Goal: Information Seeking & Learning: Learn about a topic

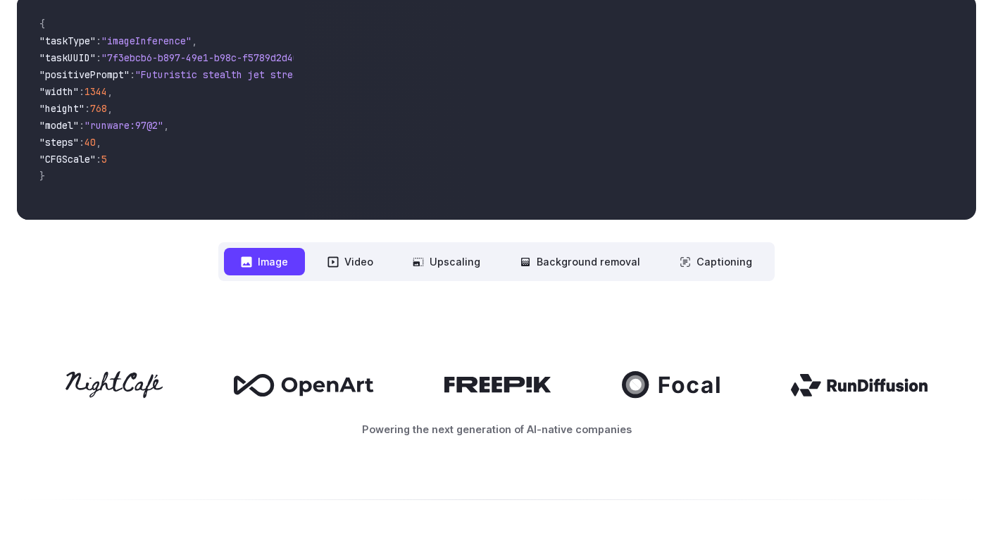
scroll to position [449, 0]
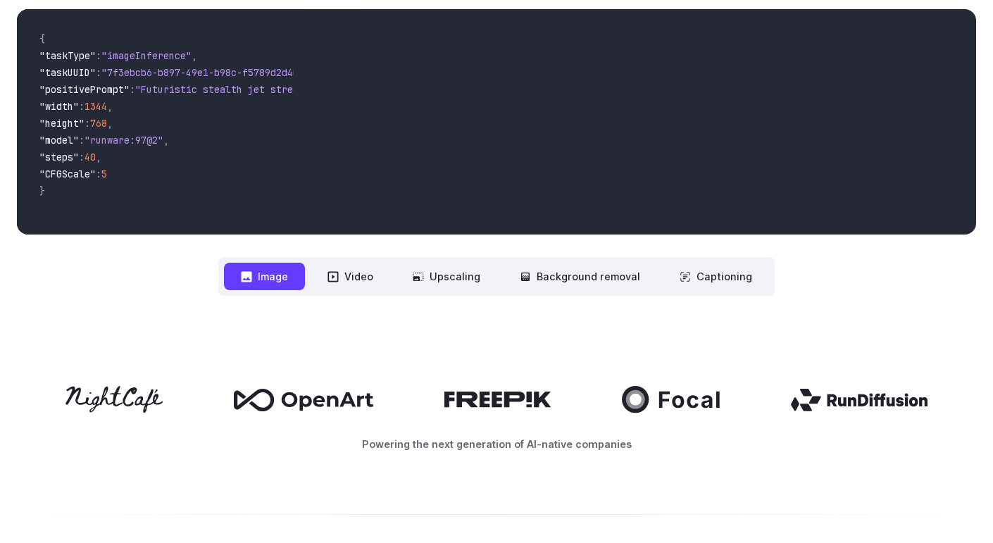
click at [266, 277] on button "Image" at bounding box center [264, 276] width 81 height 27
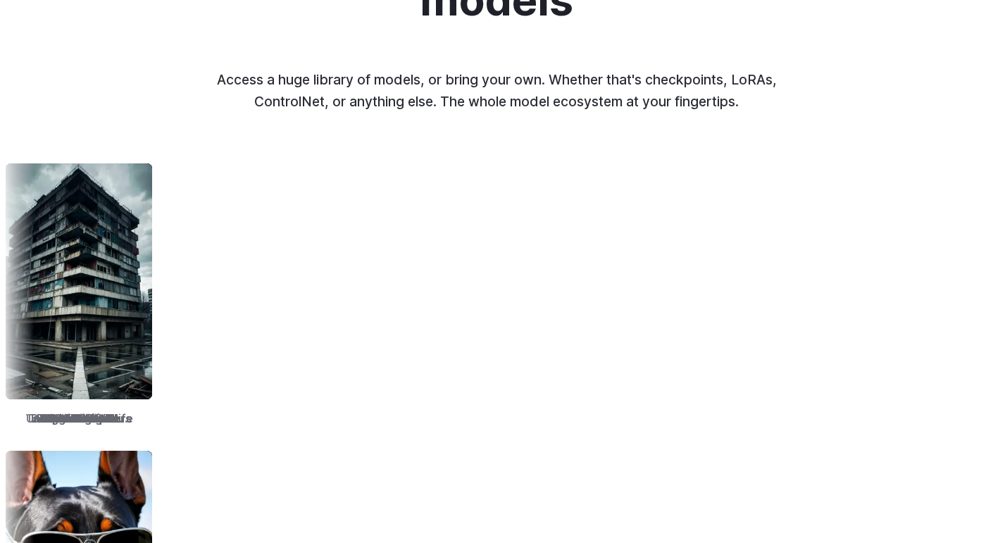
scroll to position [0, 0]
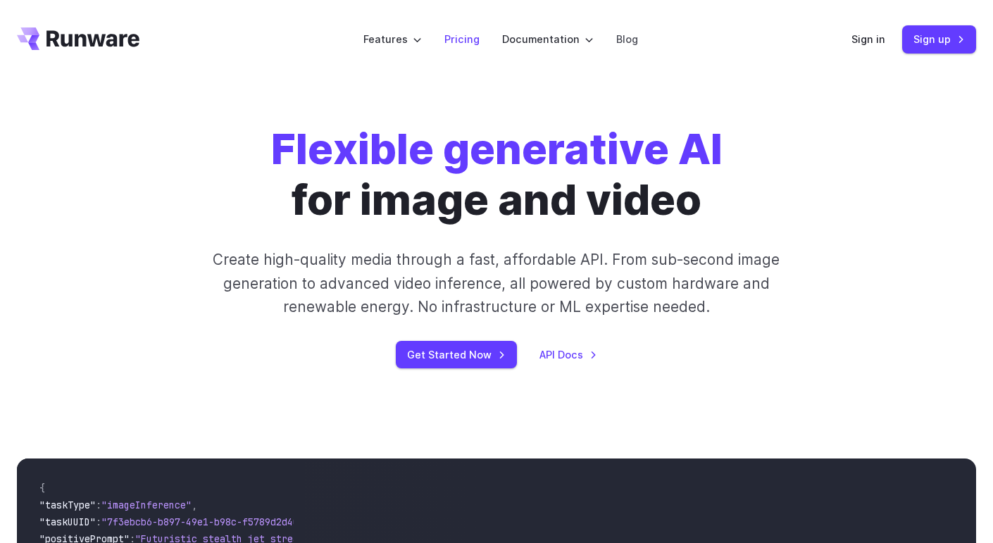
click at [460, 39] on link "Pricing" at bounding box center [461, 39] width 35 height 16
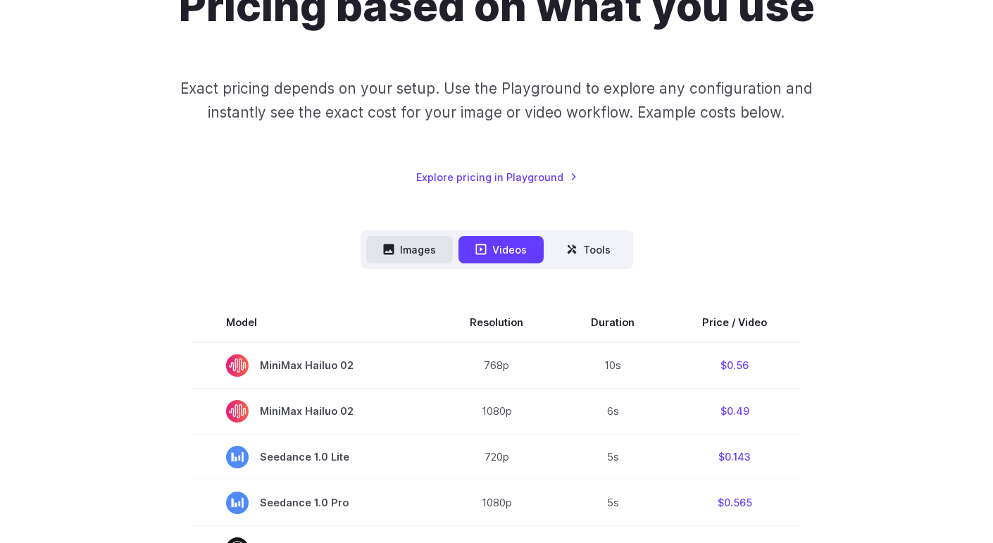
scroll to position [169, 0]
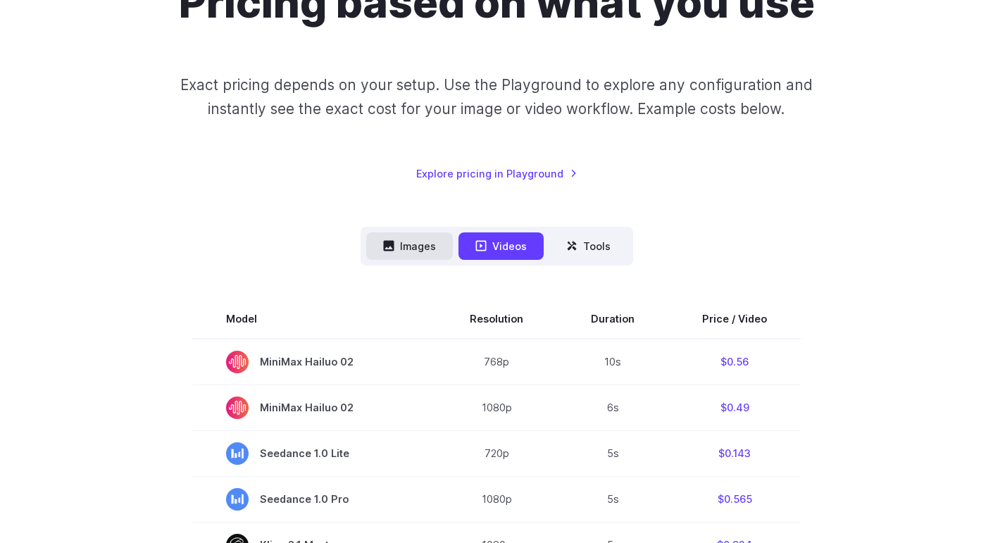
click at [406, 237] on button "Images" at bounding box center [409, 245] width 87 height 27
